Goal: Information Seeking & Learning: Compare options

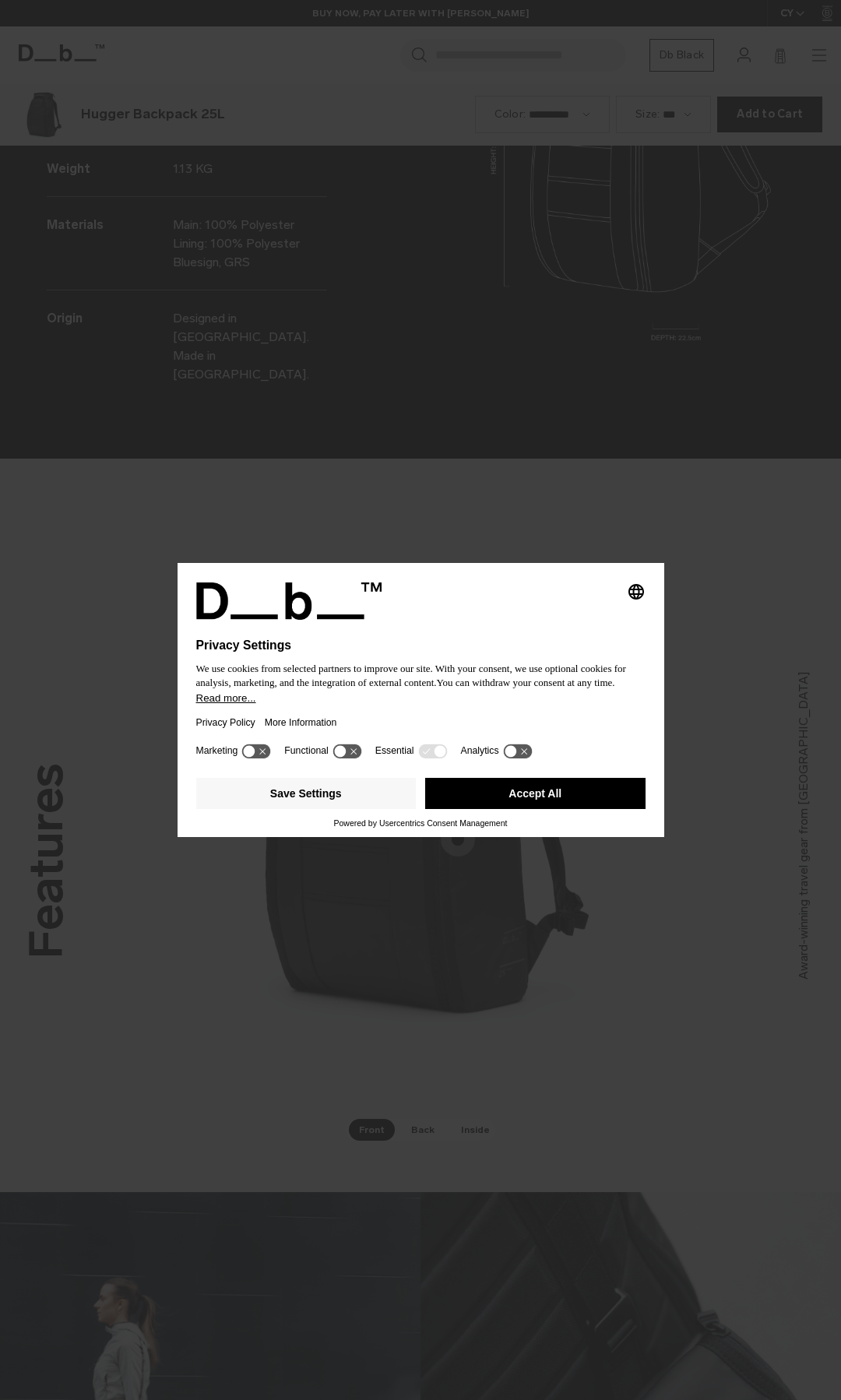
scroll to position [2799, 0]
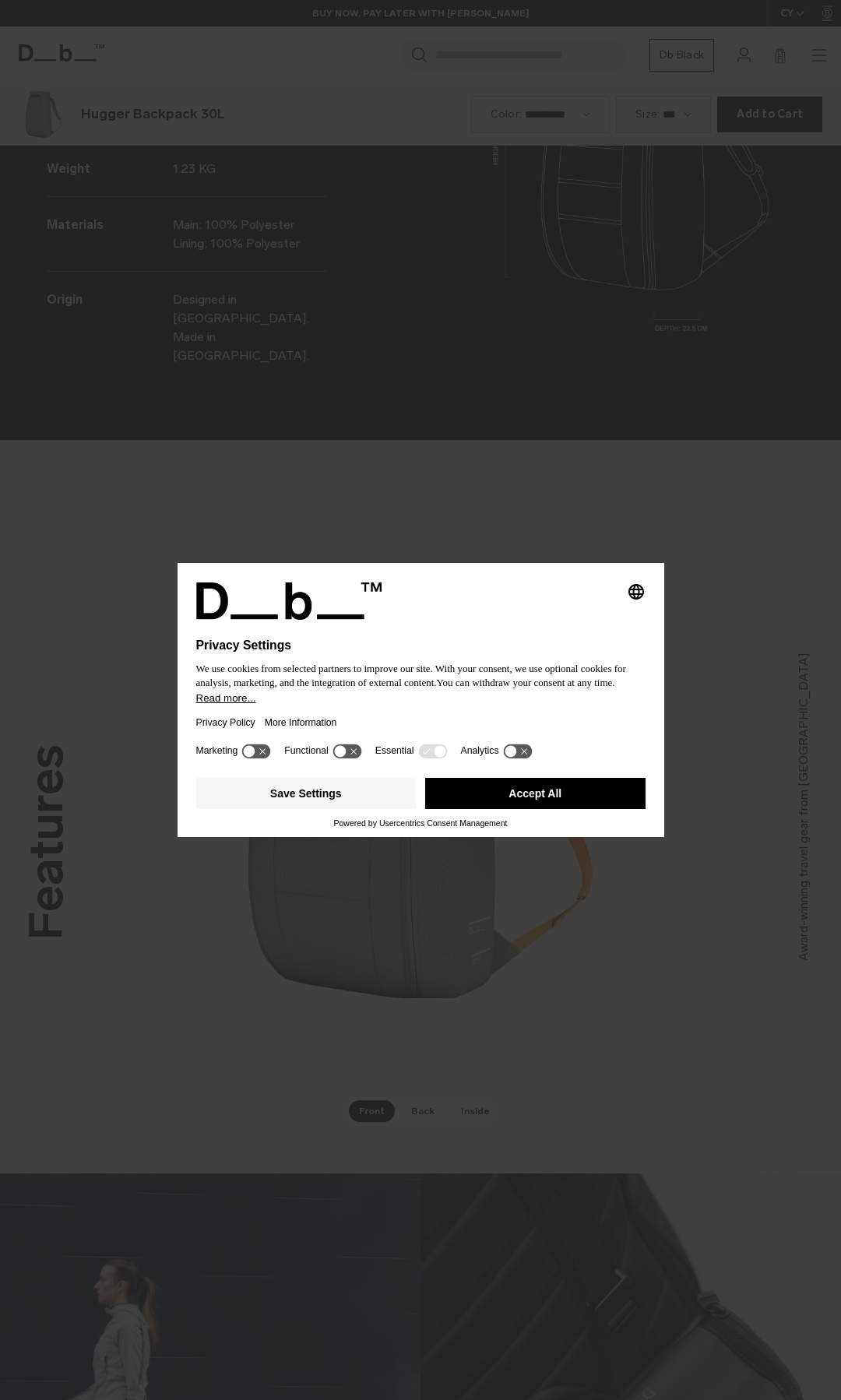
scroll to position [2799, 0]
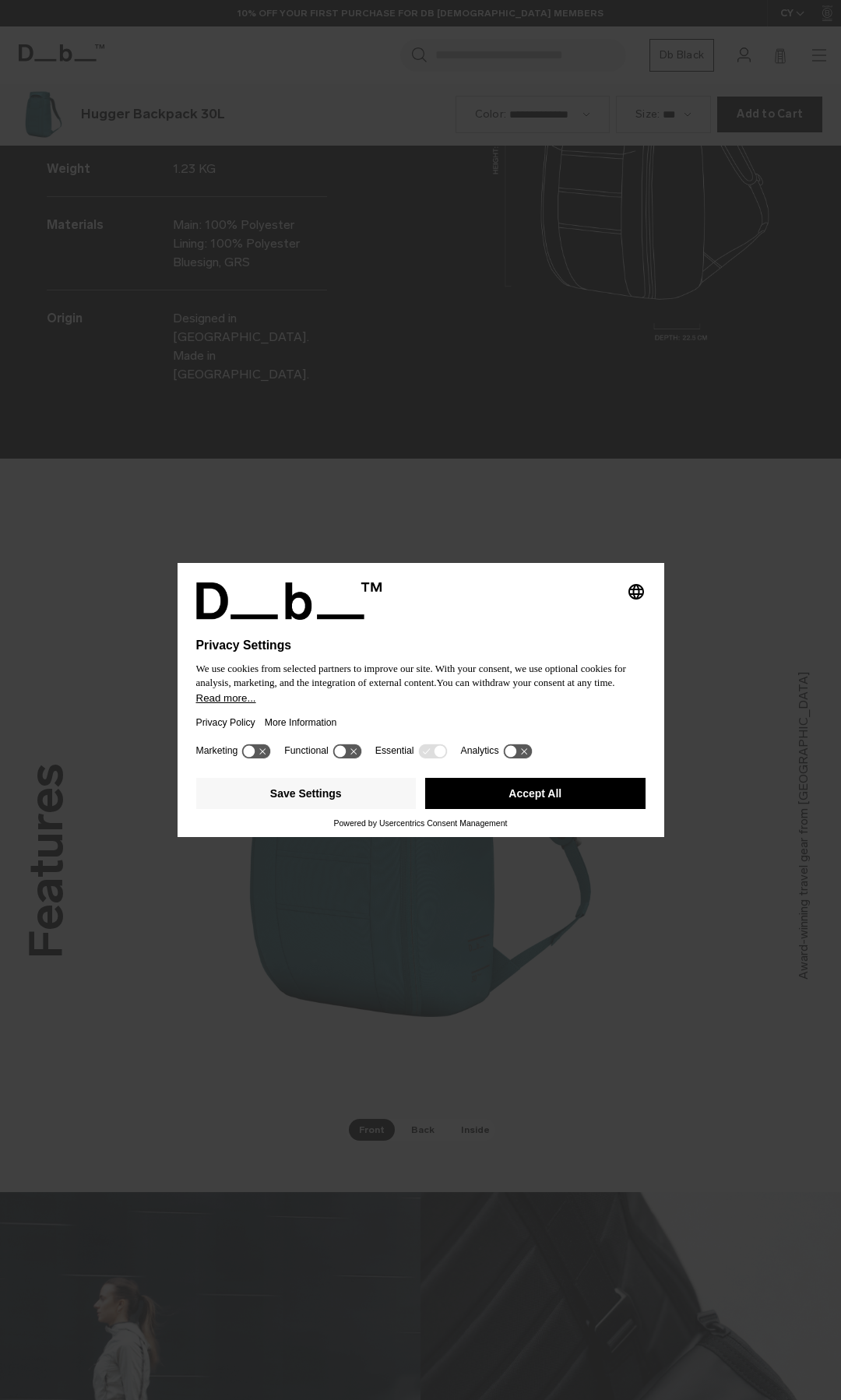
scroll to position [2799, 0]
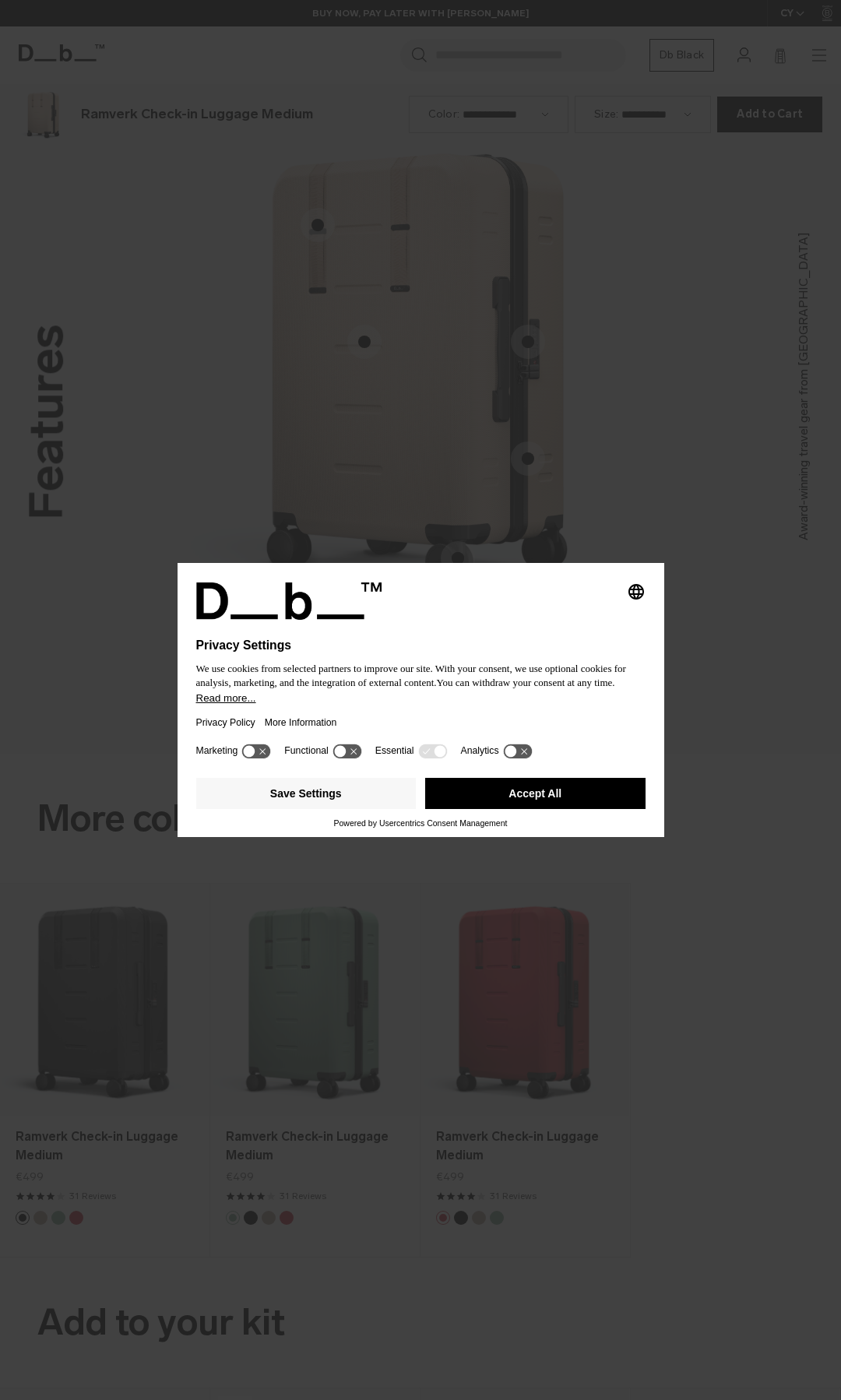
scroll to position [2799, 0]
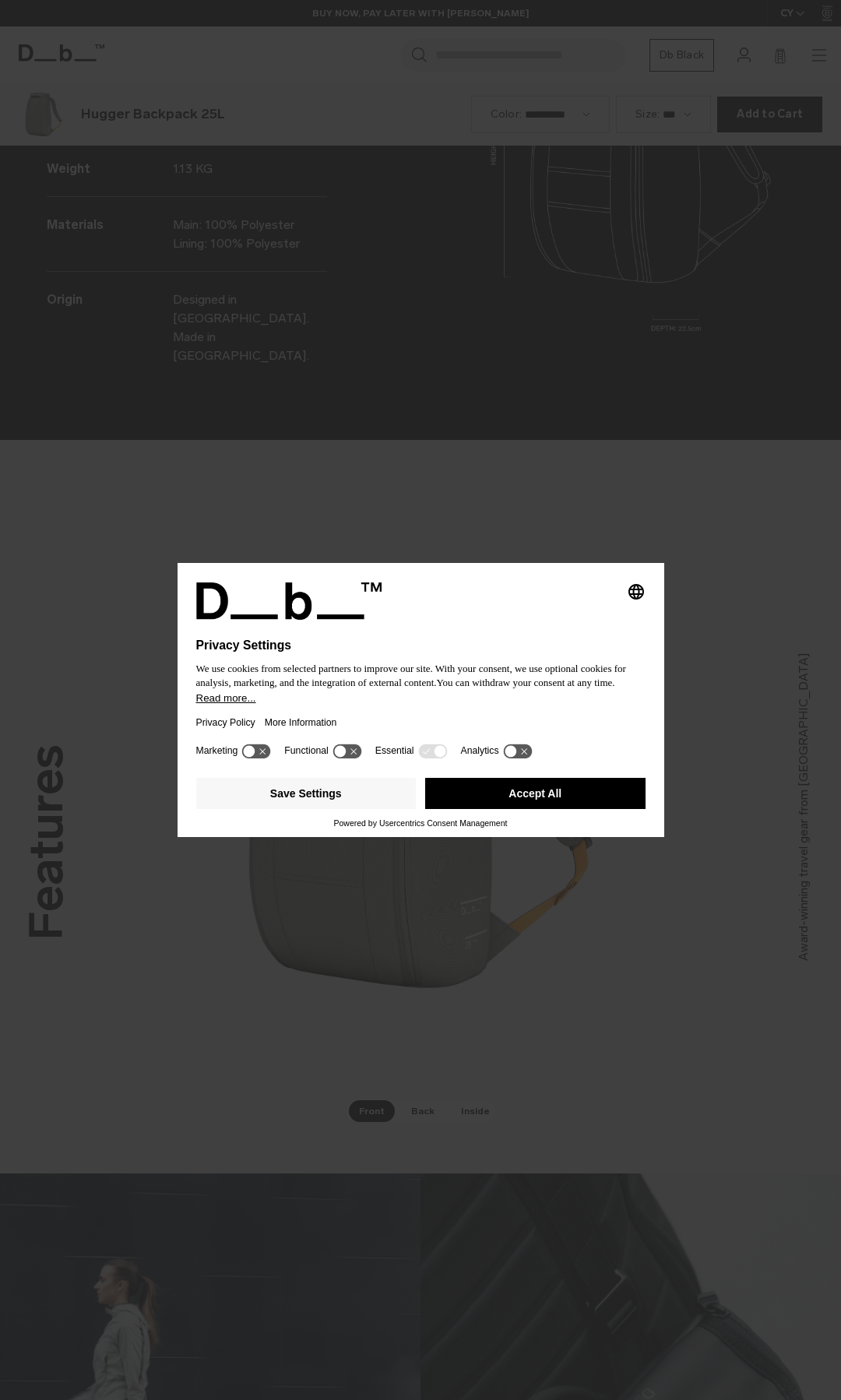
scroll to position [2799, 0]
